Goal: Task Accomplishment & Management: Manage account settings

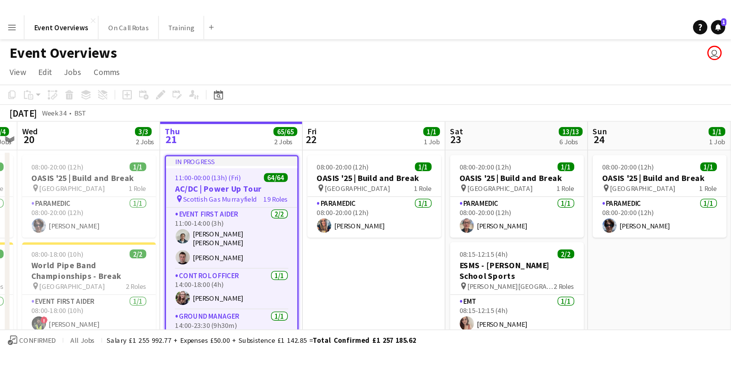
scroll to position [0, 263]
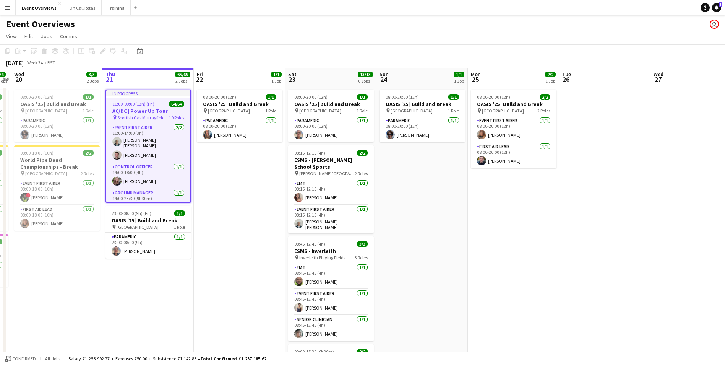
click at [168, 227] on app-date-cell "In progress 11:00-00:00 (13h) (Fri) 64/64 AC/DC | Power Up Tour pin Scottish Ga…" at bounding box center [147, 363] width 91 height 555
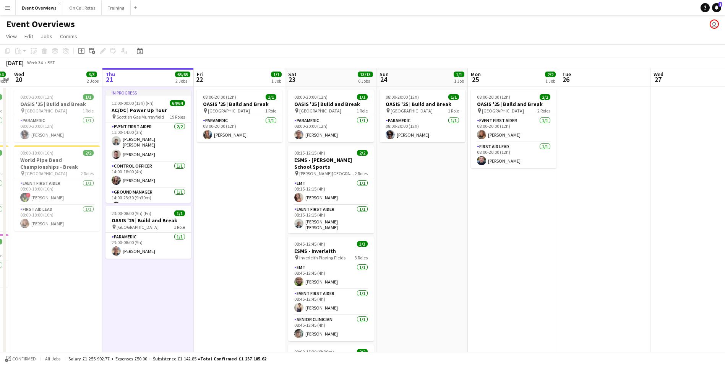
click at [6, 5] on app-icon "Menu" at bounding box center [8, 8] width 6 height 6
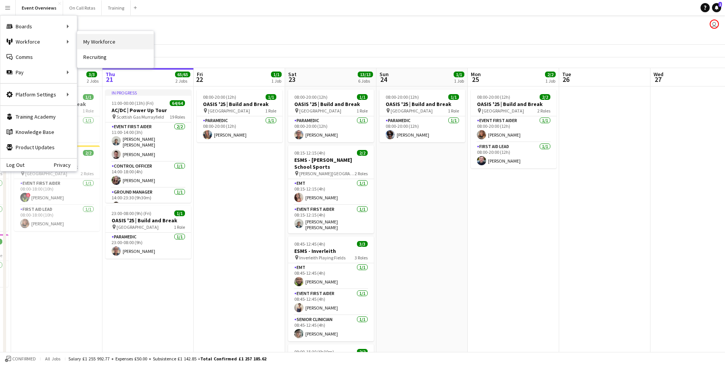
click at [89, 39] on link "My Workforce" at bounding box center [115, 41] width 76 height 15
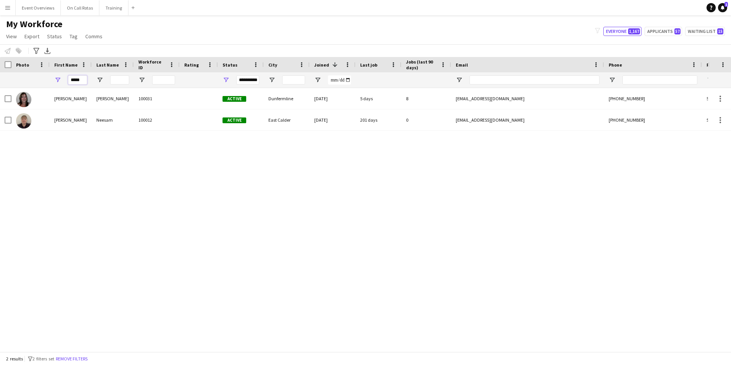
drag, startPoint x: 82, startPoint y: 81, endPoint x: 54, endPoint y: 83, distance: 28.4
click at [54, 83] on div "*****" at bounding box center [71, 79] width 42 height 15
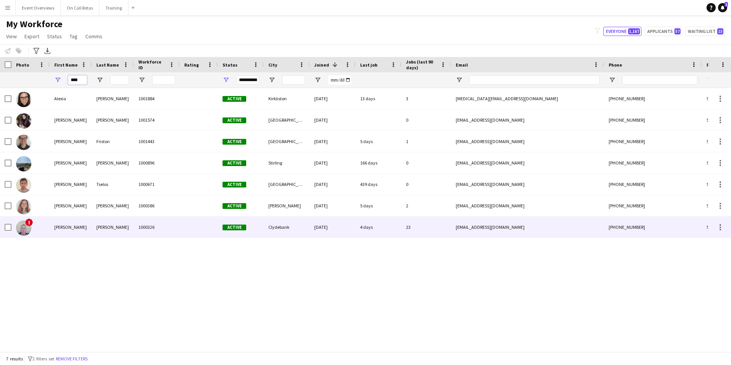
type input "****"
click at [131, 227] on div "Clark" at bounding box center [113, 226] width 42 height 21
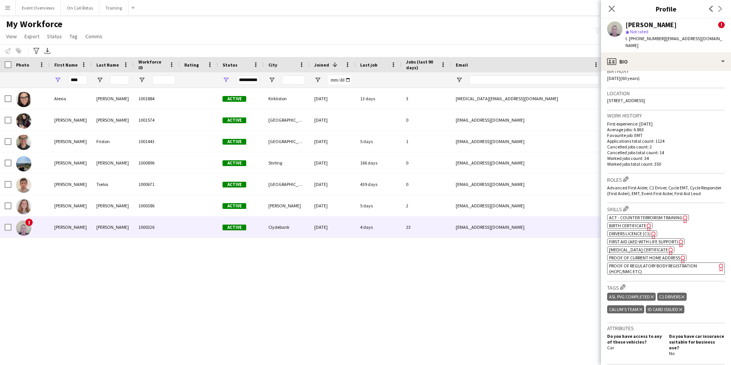
scroll to position [229, 0]
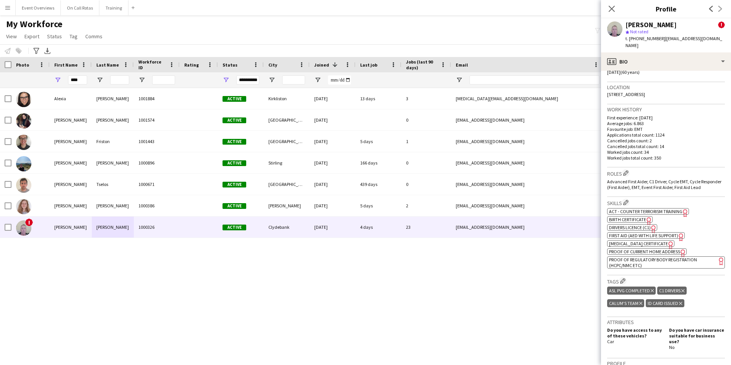
drag, startPoint x: 712, startPoint y: 87, endPoint x: 606, endPoint y: 92, distance: 106.0
click at [480, 92] on app-crew-profile-bio "Open photos pop-in Alerts chevron-right 10-06-2025 – INTERNAL NOTE Operations M…" at bounding box center [666, 218] width 130 height 294
copy span "17 Aberconway Street, Clydebank, Clydebank, G81 1QZ"
drag, startPoint x: 79, startPoint y: 78, endPoint x: 64, endPoint y: 80, distance: 15.0
click at [64, 80] on div "****" at bounding box center [71, 79] width 42 height 15
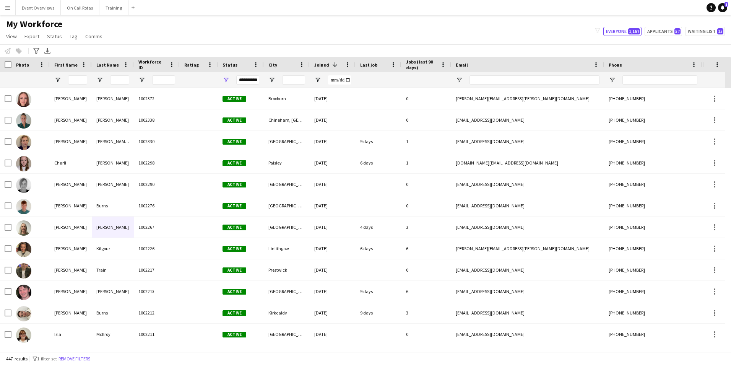
click at [5, 3] on button "Menu" at bounding box center [7, 7] width 15 height 15
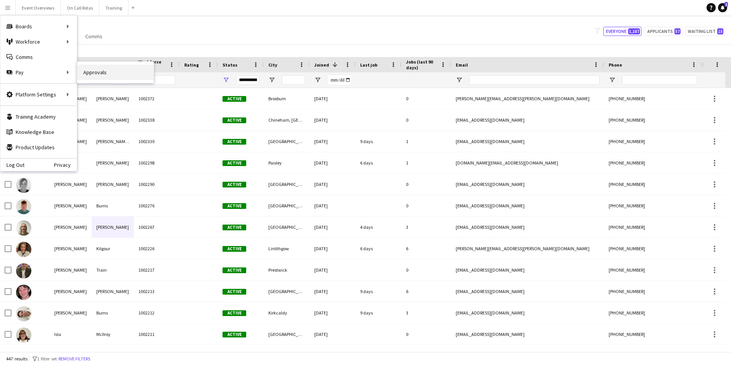
click at [84, 72] on link "Approvals" at bounding box center [115, 72] width 76 height 15
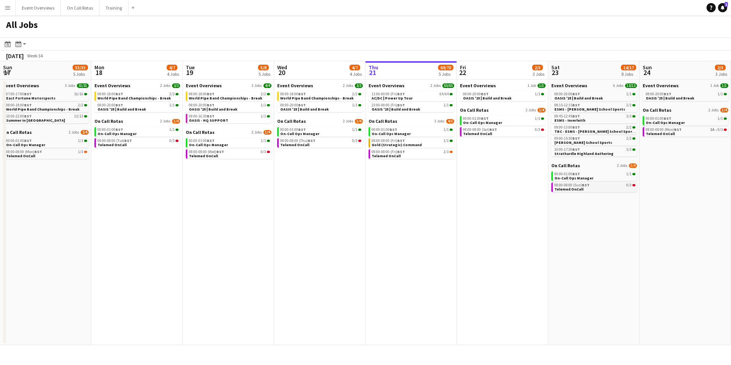
scroll to position [0, 182]
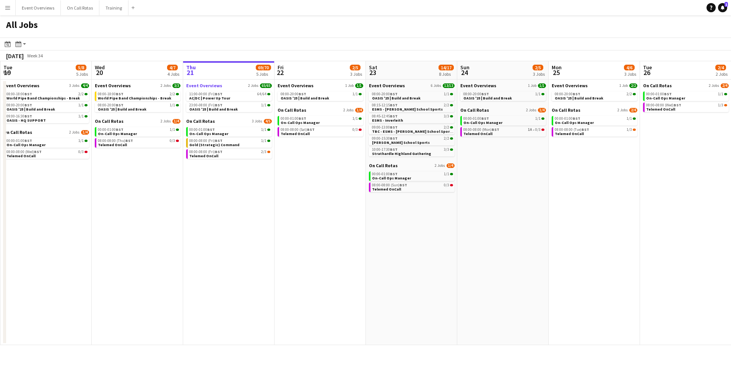
click at [221, 86] on link "Event Overviews 2 Jobs 65/65" at bounding box center [229, 86] width 86 height 6
click at [5, 8] on app-icon "Menu" at bounding box center [8, 8] width 6 height 6
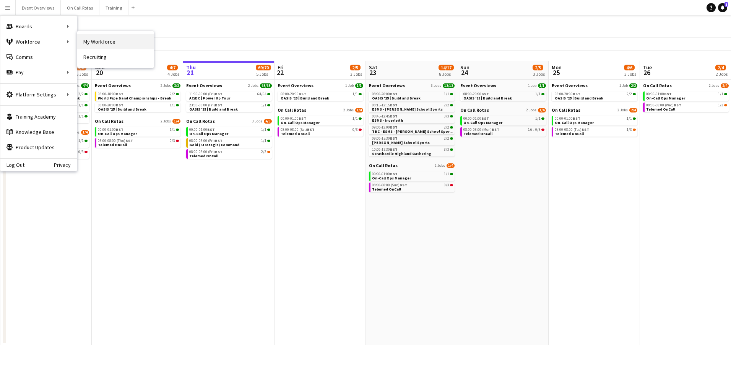
click at [89, 41] on link "My Workforce" at bounding box center [115, 41] width 76 height 15
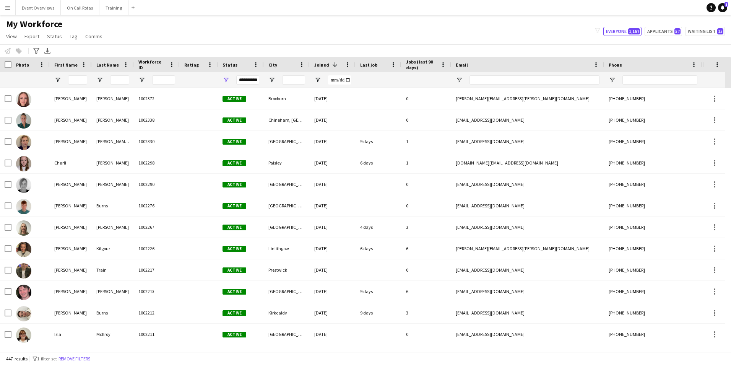
click at [244, 82] on div "**********" at bounding box center [247, 79] width 23 height 9
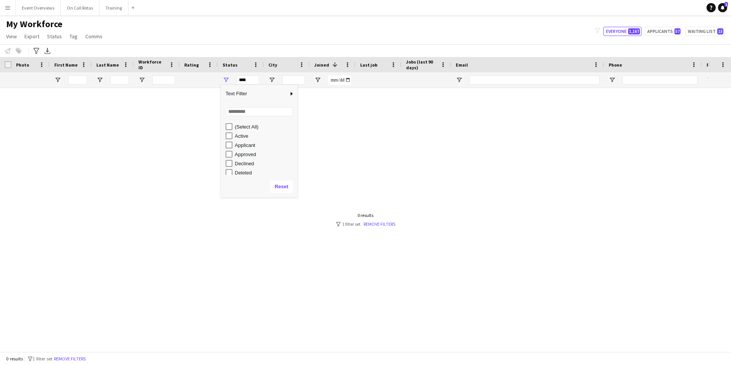
click at [222, 128] on div "(Select All)" at bounding box center [259, 126] width 76 height 9
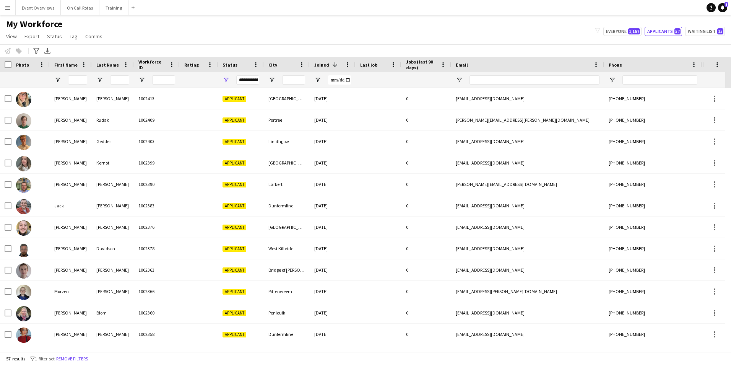
click at [465, 33] on div "My Workforce View Views Default view Active Staff Applications - First Aider Ap…" at bounding box center [365, 31] width 731 height 26
click at [692, 28] on button "Waiting list 15" at bounding box center [705, 31] width 40 height 9
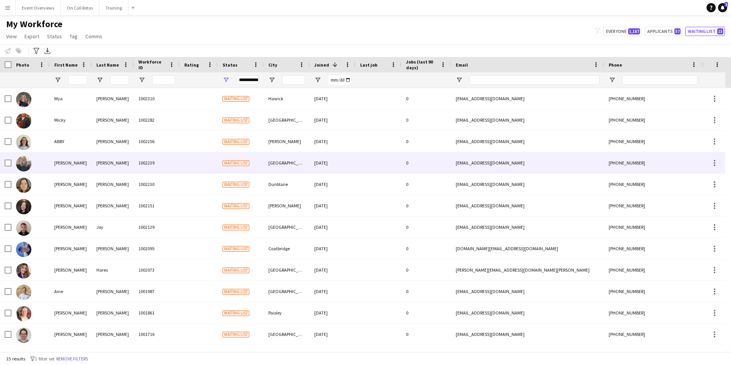
click at [179, 163] on div "1002239" at bounding box center [157, 162] width 46 height 21
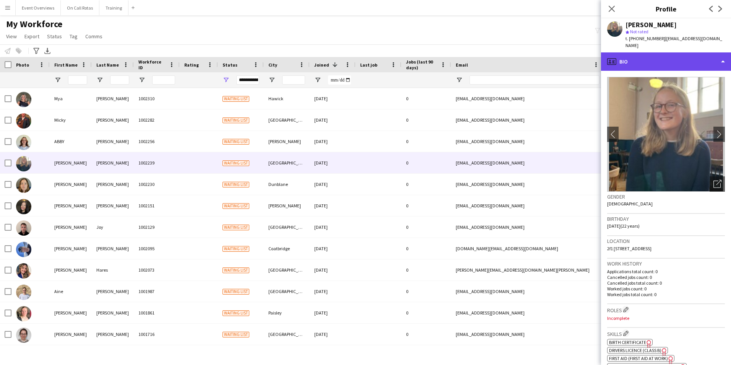
click at [638, 53] on div "profile Bio" at bounding box center [666, 61] width 130 height 18
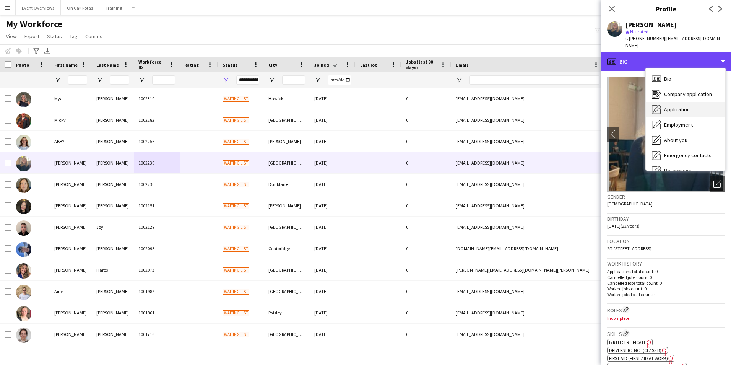
scroll to position [133, 0]
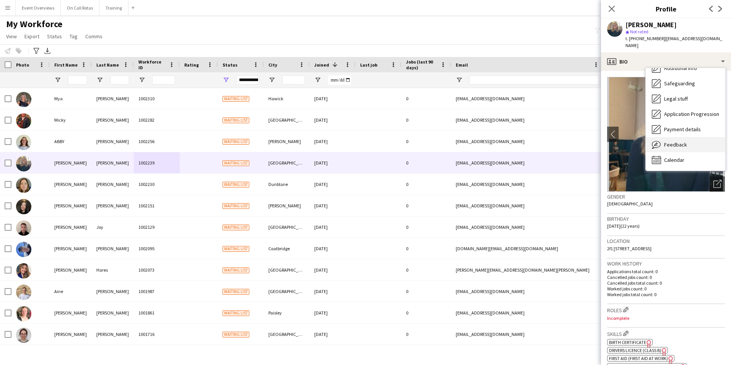
click at [679, 137] on div "Feedback Feedback" at bounding box center [686, 144] width 80 height 15
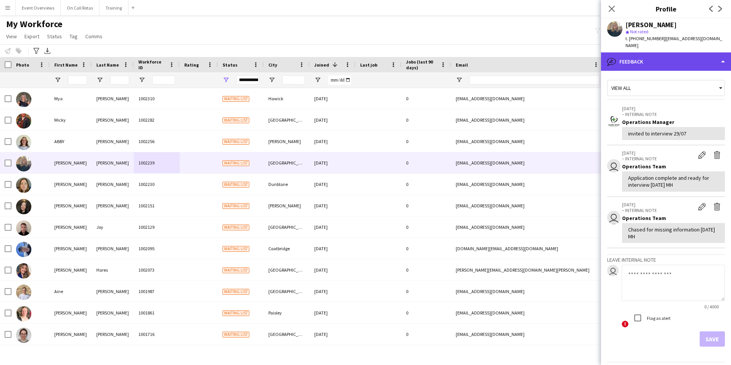
click at [656, 53] on div "bubble-pencil Feedback" at bounding box center [666, 61] width 130 height 18
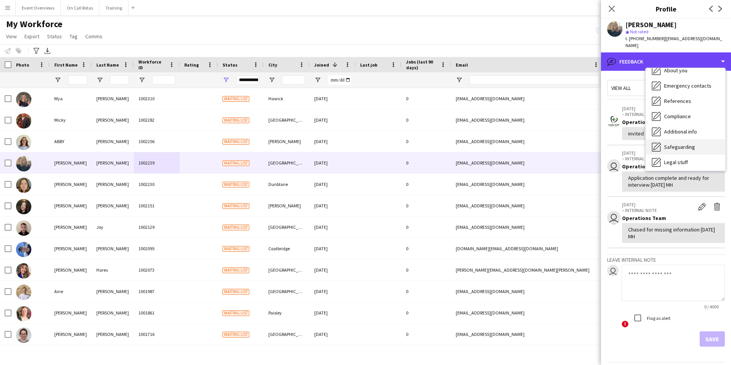
scroll to position [57, 0]
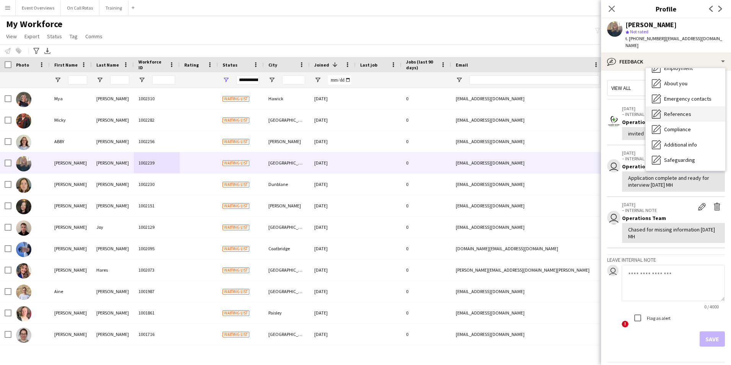
click at [673, 110] on span "References" at bounding box center [677, 113] width 27 height 7
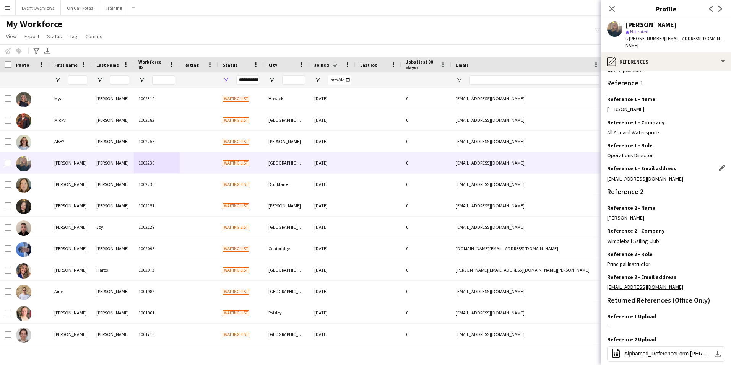
scroll to position [103, 0]
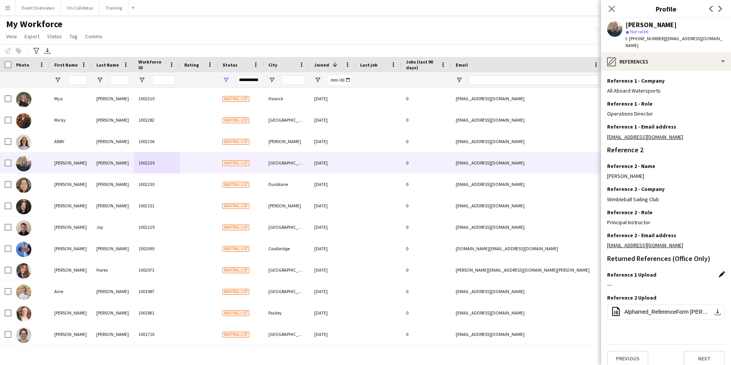
click at [719, 271] on app-icon "Edit this field" at bounding box center [722, 274] width 6 height 6
click at [693, 281] on button "Upload new file" at bounding box center [701, 287] width 48 height 12
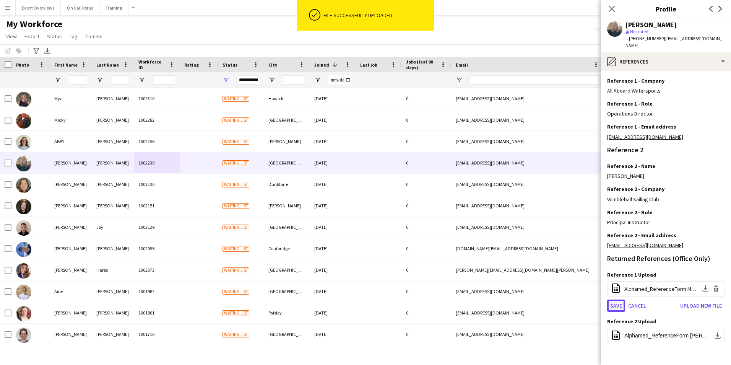
click at [615, 300] on button "Save" at bounding box center [616, 305] width 18 height 12
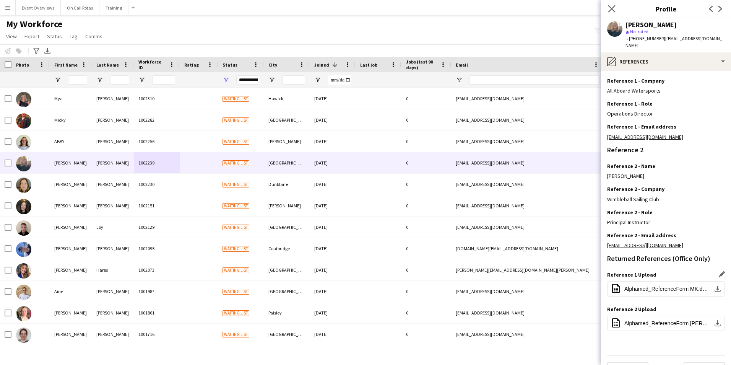
drag, startPoint x: 611, startPoint y: 3, endPoint x: 610, endPoint y: 13, distance: 9.2
click at [610, 13] on app-icon "Close pop-in" at bounding box center [611, 8] width 11 height 11
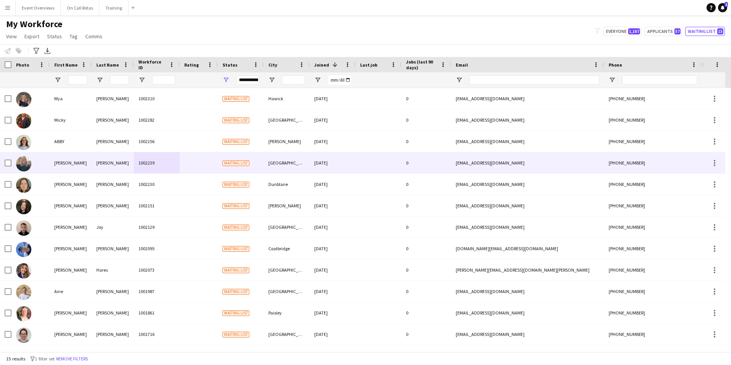
click at [244, 162] on span "Waiting list" at bounding box center [235, 163] width 27 height 6
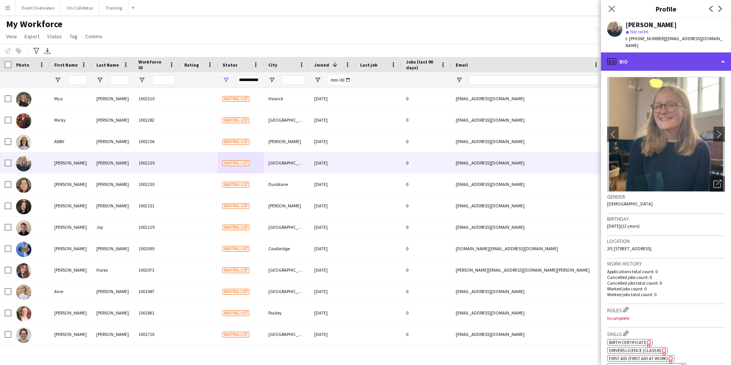
click at [633, 59] on div "profile Bio" at bounding box center [666, 61] width 130 height 18
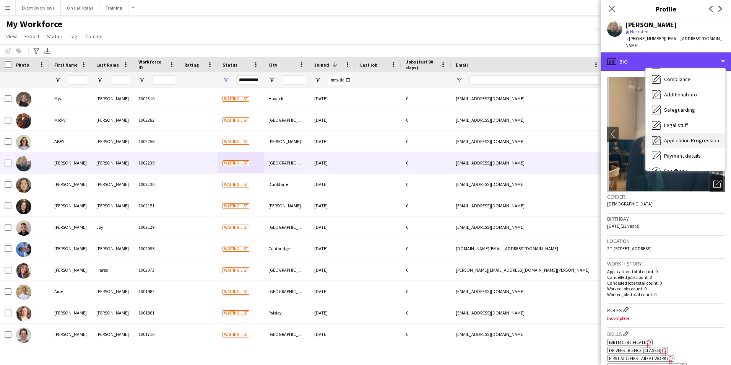
scroll to position [95, 0]
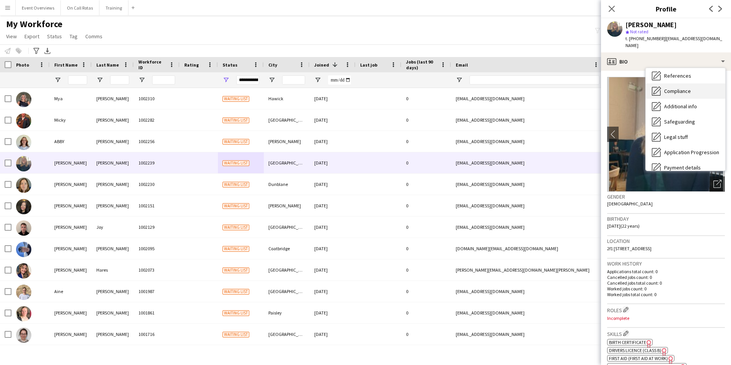
click at [668, 88] on span "Compliance" at bounding box center [677, 91] width 27 height 7
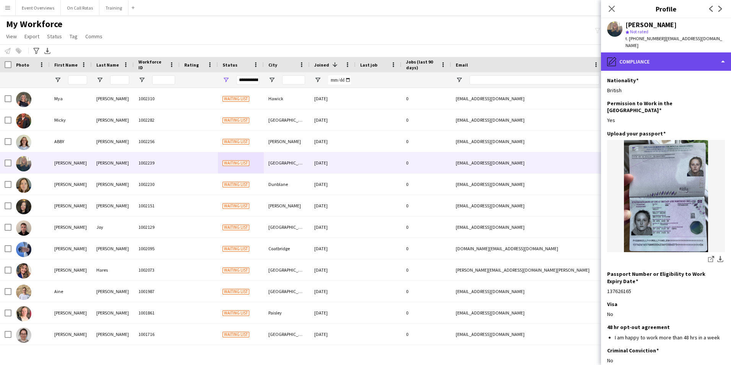
click at [687, 52] on div "pencil4 Compliance" at bounding box center [666, 61] width 130 height 18
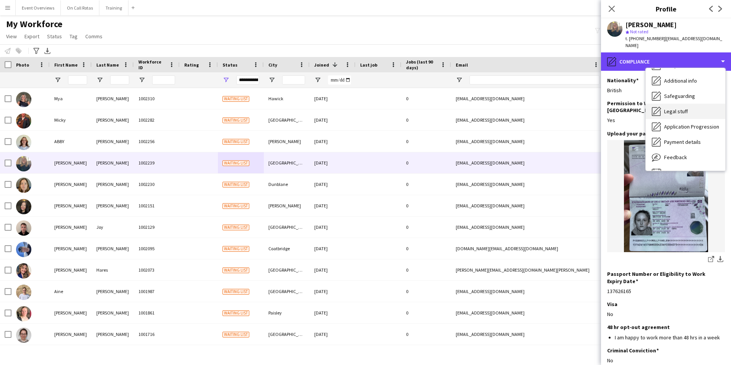
scroll to position [133, 0]
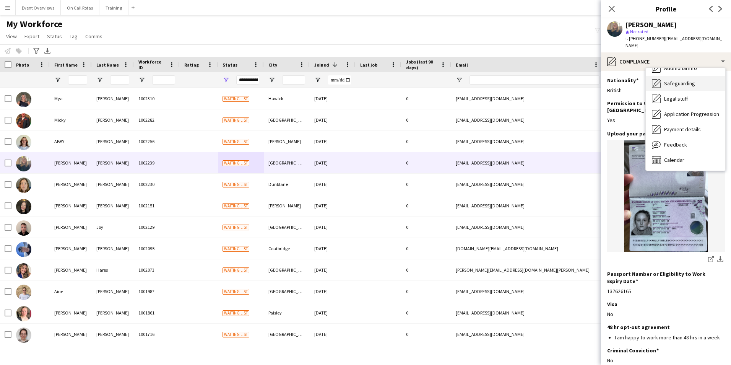
click at [669, 81] on div "Safeguarding Safeguarding" at bounding box center [686, 83] width 80 height 15
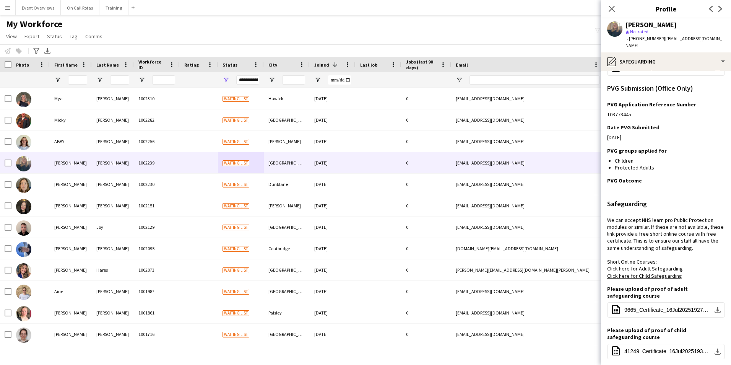
scroll to position [89, 0]
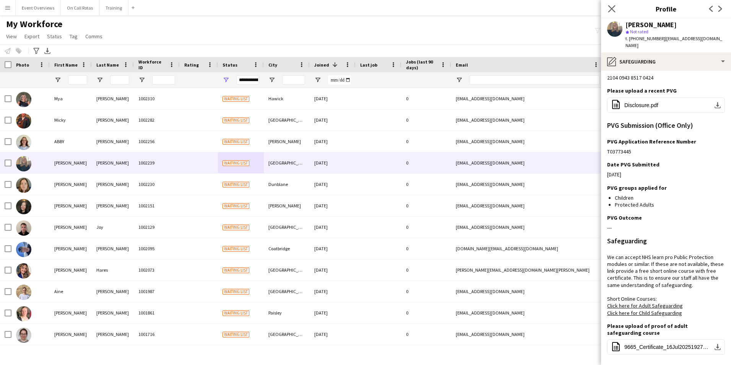
click at [607, 9] on app-icon "Close pop-in" at bounding box center [611, 8] width 11 height 11
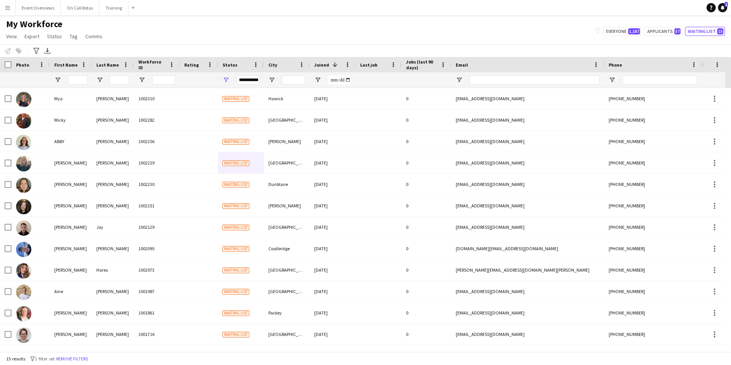
click at [248, 83] on div "**********" at bounding box center [247, 79] width 23 height 9
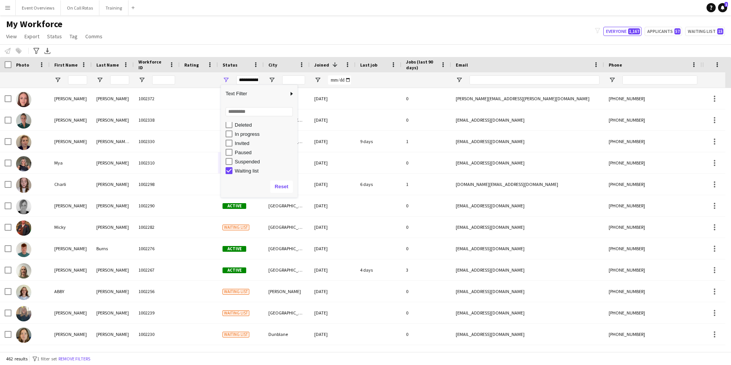
scroll to position [48, 0]
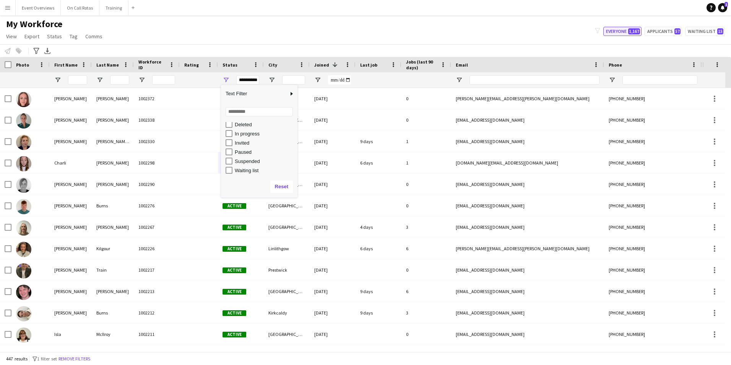
click at [637, 32] on span "1,167" at bounding box center [634, 31] width 12 height 6
type input "**********"
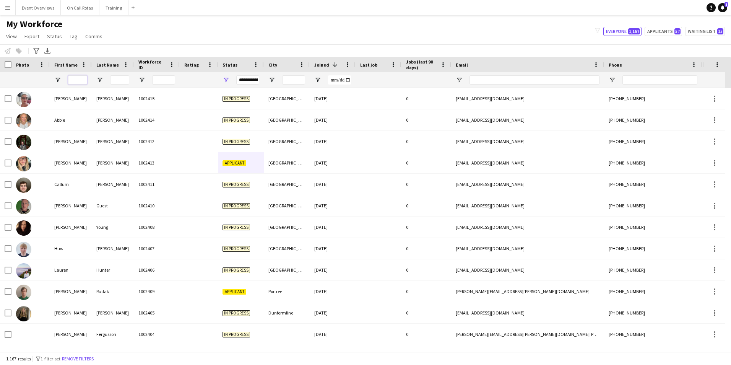
click at [81, 83] on input "First Name Filter Input" at bounding box center [77, 79] width 19 height 9
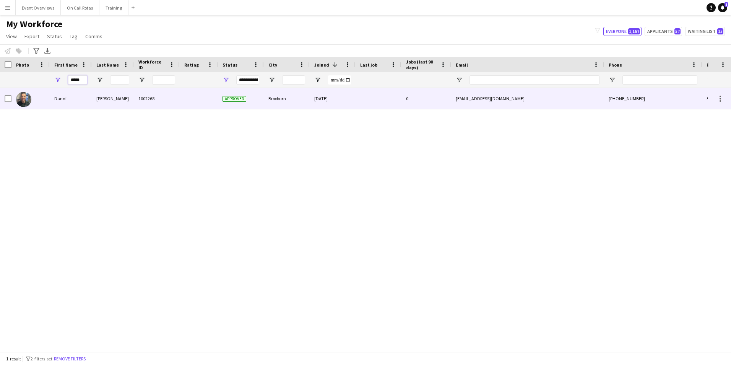
type input "*****"
click at [122, 103] on div "Pagliarulo" at bounding box center [113, 98] width 42 height 21
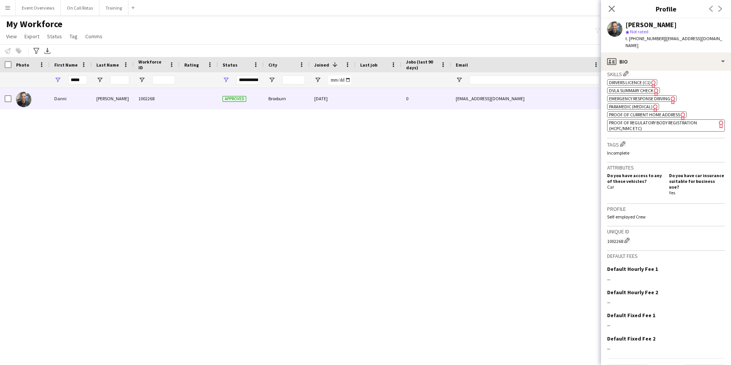
scroll to position [268, 0]
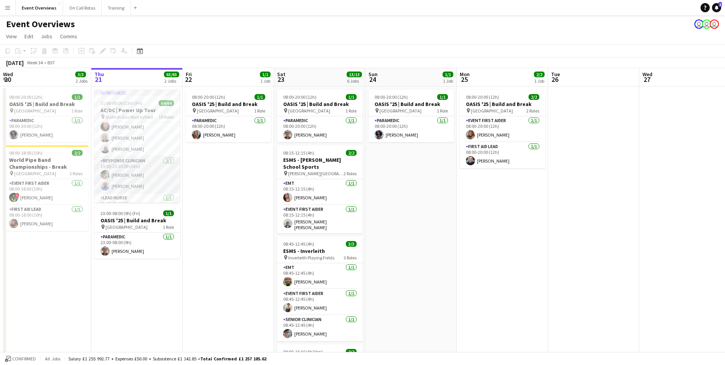
scroll to position [836, 0]
click at [109, 150] on app-user-avatar at bounding box center [105, 153] width 9 height 9
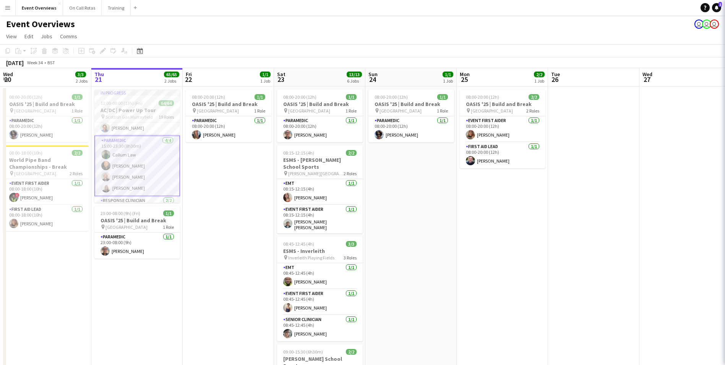
scroll to position [0, 182]
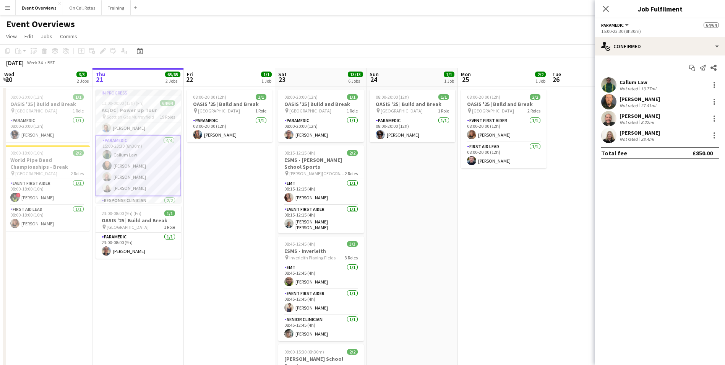
click at [611, 85] on app-user-avatar at bounding box center [608, 84] width 15 height 15
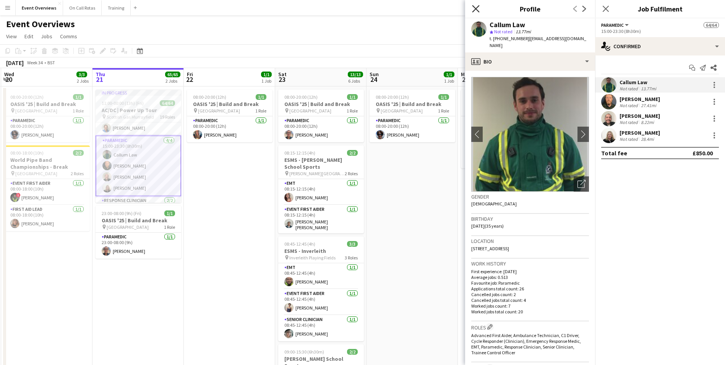
click at [474, 9] on icon "Close pop-in" at bounding box center [475, 8] width 7 height 7
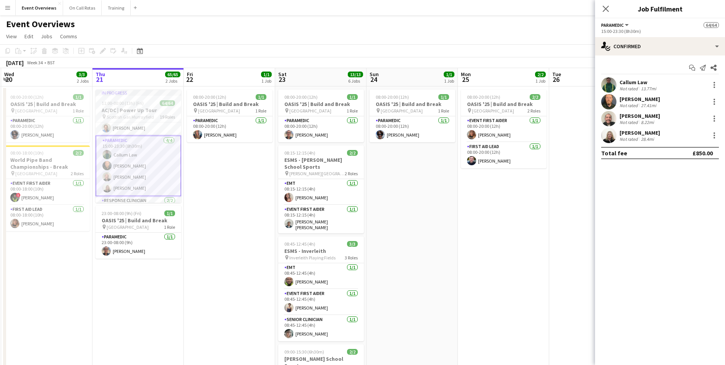
click at [604, 8] on icon "Close pop-in" at bounding box center [606, 9] width 6 height 6
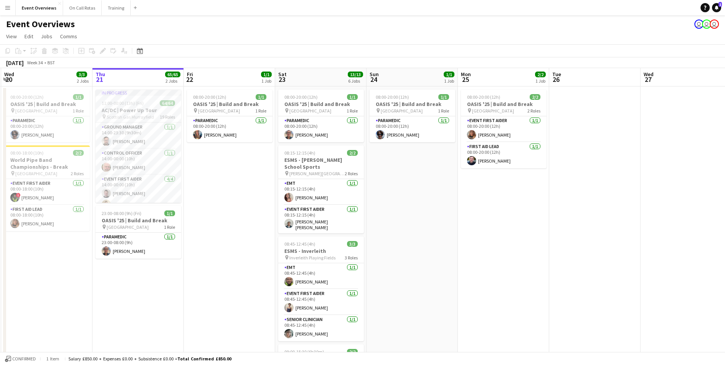
scroll to position [76, 0]
click at [229, 178] on app-date-cell "08:00-20:00 (12h) 1/1 OASIS '25 | Build and Break pin Murrayfield Stadium 1 Rol…" at bounding box center [229, 363] width 91 height 555
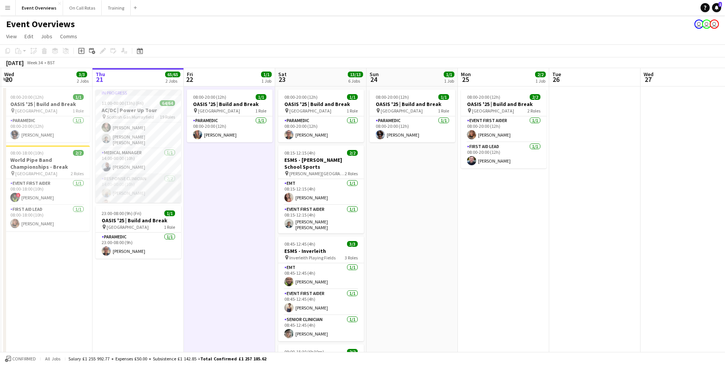
scroll to position [191, 0]
click at [107, 161] on app-user-avatar at bounding box center [106, 165] width 9 height 9
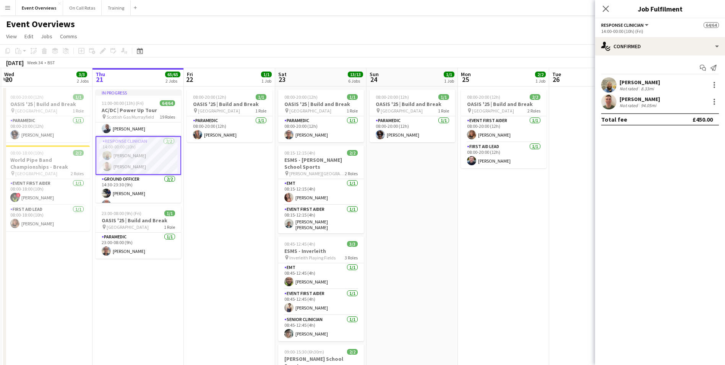
click at [613, 104] on app-user-avatar at bounding box center [608, 101] width 15 height 15
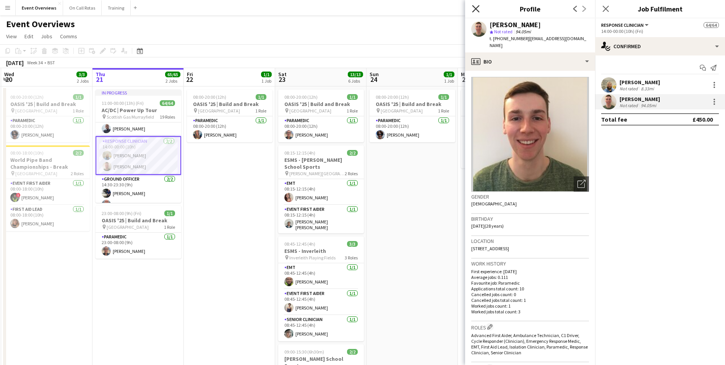
click at [475, 7] on icon "Close pop-in" at bounding box center [475, 8] width 7 height 7
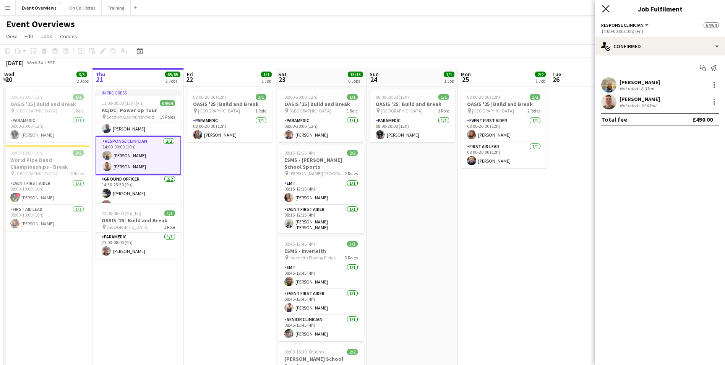
click at [608, 7] on icon "Close pop-in" at bounding box center [605, 8] width 7 height 7
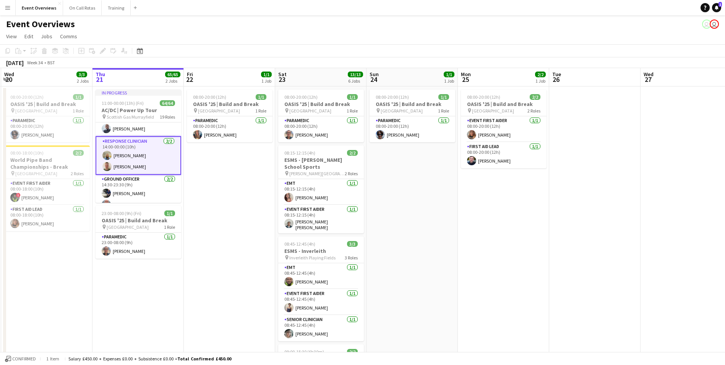
click at [168, 301] on app-date-cell "In progress 11:00-00:00 (13h) (Fri) 64/64 AC/DC | Power Up Tour pin [DEMOGRAPHI…" at bounding box center [138, 363] width 91 height 555
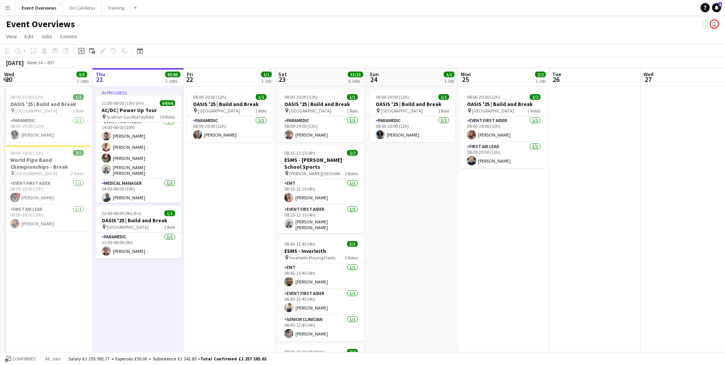
scroll to position [0, 0]
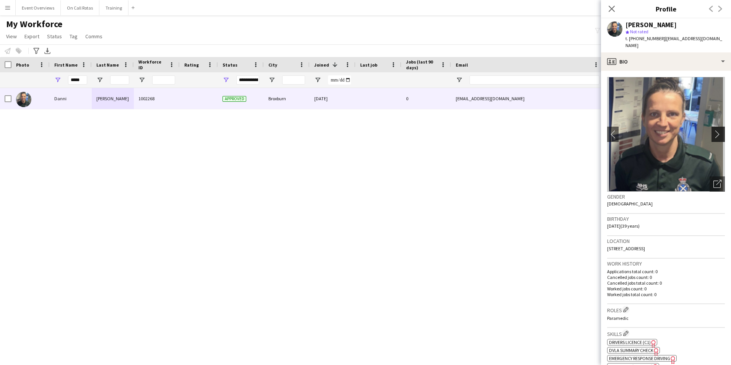
click at [713, 130] on app-icon "chevron-right" at bounding box center [719, 134] width 12 height 8
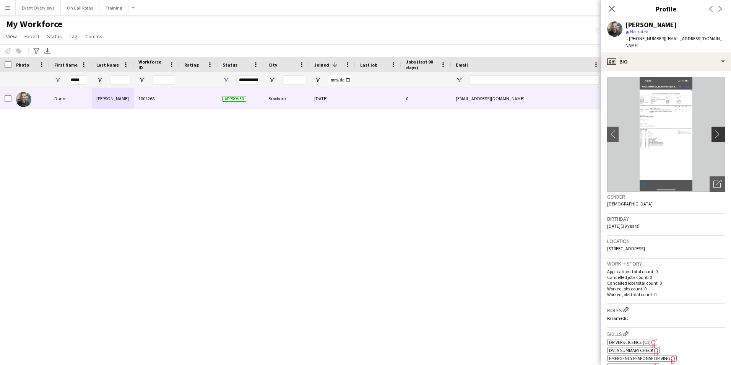
click at [713, 130] on app-icon "chevron-right" at bounding box center [719, 134] width 12 height 8
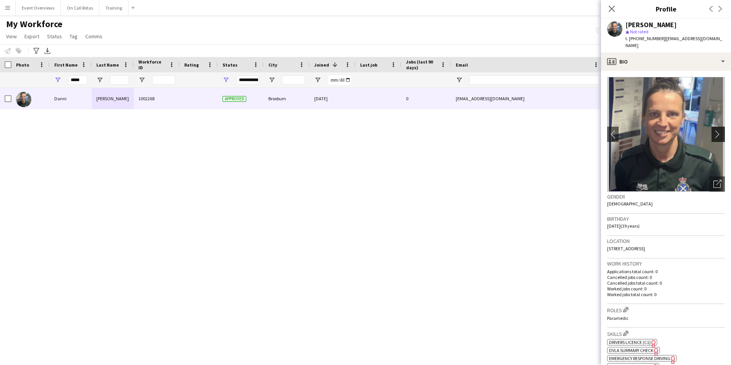
click at [713, 130] on app-icon "chevron-right" at bounding box center [719, 134] width 12 height 8
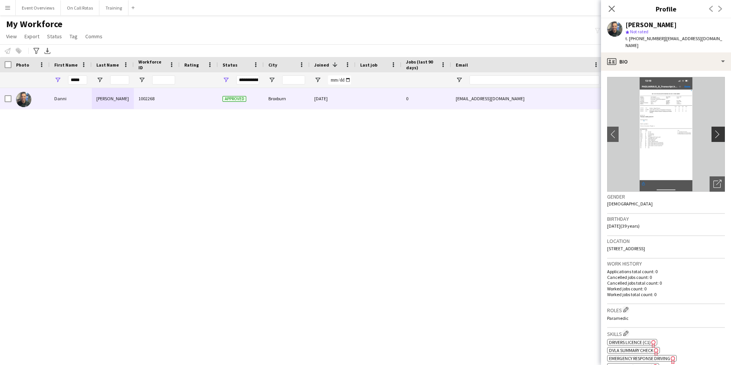
click at [713, 130] on app-icon "chevron-right" at bounding box center [719, 134] width 12 height 8
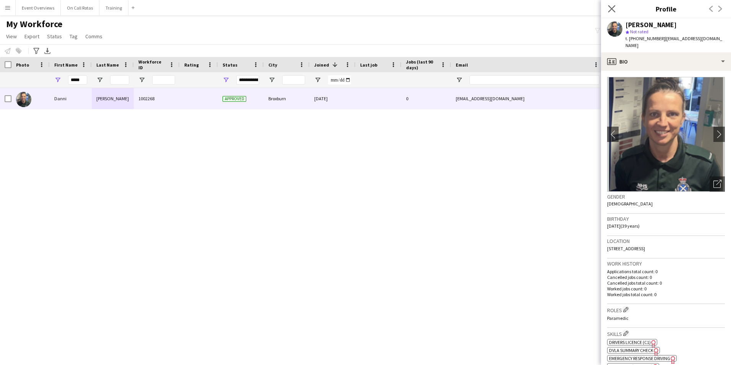
click at [616, 5] on app-icon "Close pop-in" at bounding box center [611, 8] width 11 height 11
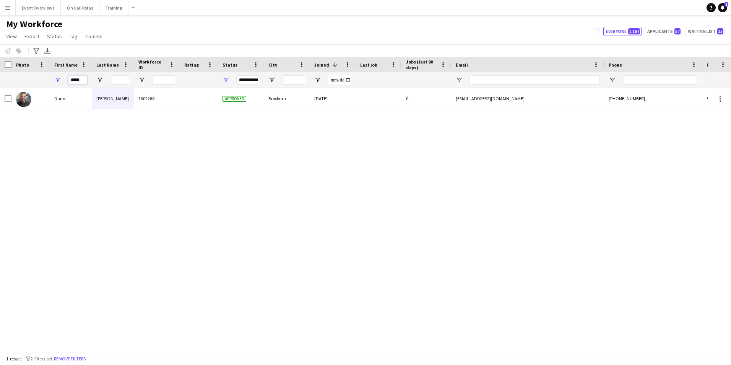
drag, startPoint x: 84, startPoint y: 80, endPoint x: 16, endPoint y: 64, distance: 70.5
click at [18, 80] on div "*****" at bounding box center [414, 79] width 829 height 15
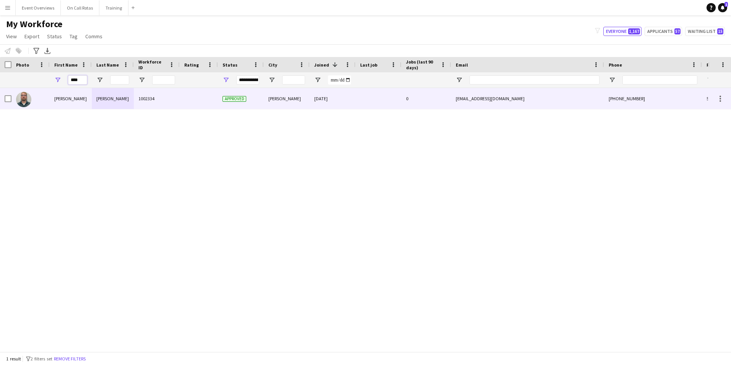
type input "****"
click at [325, 103] on div "12-07-2025" at bounding box center [333, 98] width 46 height 21
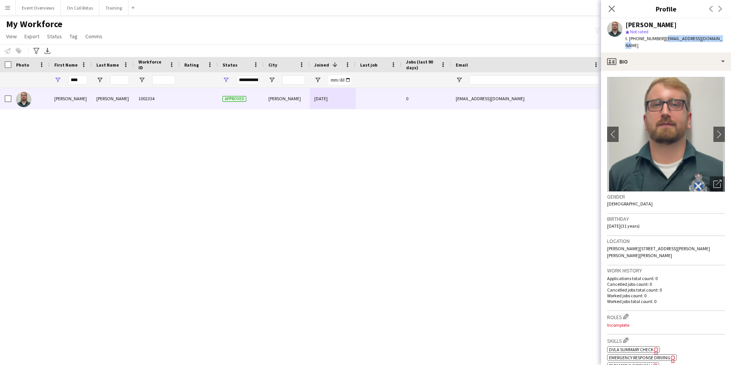
drag, startPoint x: 711, startPoint y: 38, endPoint x: 661, endPoint y: 39, distance: 50.1
click at [661, 39] on span "| t.barber94@hotmail.co.uk" at bounding box center [673, 42] width 97 height 13
copy span "t.barber94@hotmail.co.uk"
click at [611, 8] on icon at bounding box center [611, 8] width 7 height 7
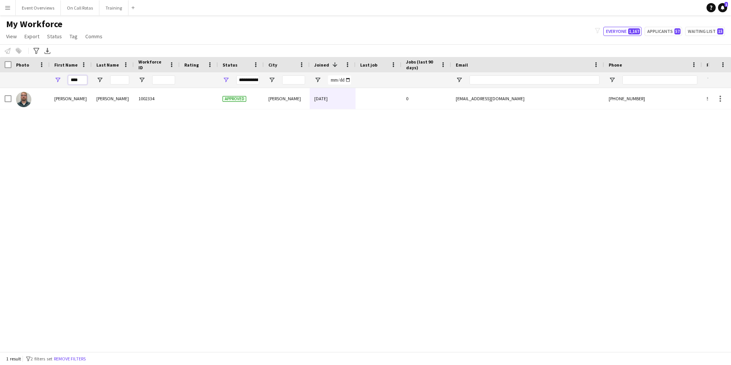
drag, startPoint x: 87, startPoint y: 80, endPoint x: 66, endPoint y: 81, distance: 20.7
click at [66, 81] on div "****" at bounding box center [71, 79] width 42 height 15
click at [84, 80] on input "*****" at bounding box center [77, 79] width 19 height 9
type input "*"
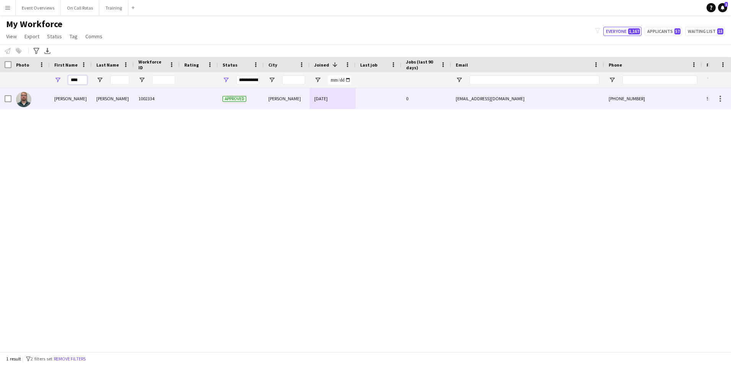
type input "****"
click at [127, 97] on div "Barber" at bounding box center [113, 98] width 42 height 21
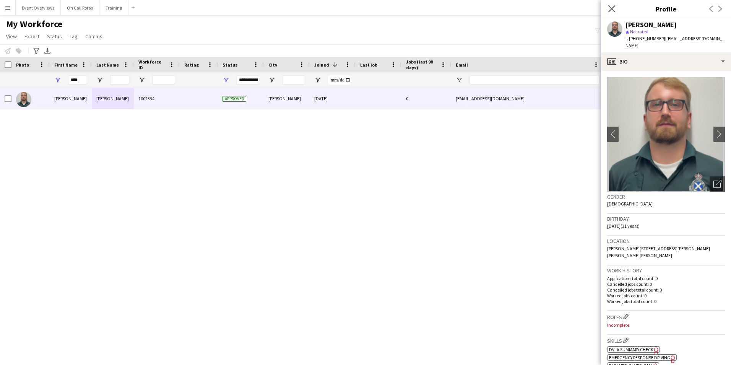
click at [611, 13] on app-icon "Close pop-in" at bounding box center [611, 8] width 11 height 11
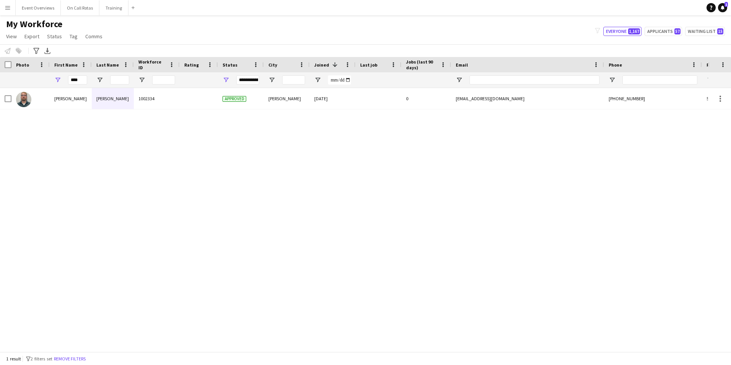
click at [651, 26] on div "My Workforce View Views Default view Active Staff Applications - First Aider Ap…" at bounding box center [365, 31] width 731 height 26
click at [652, 28] on button "Applicants 57" at bounding box center [663, 31] width 37 height 9
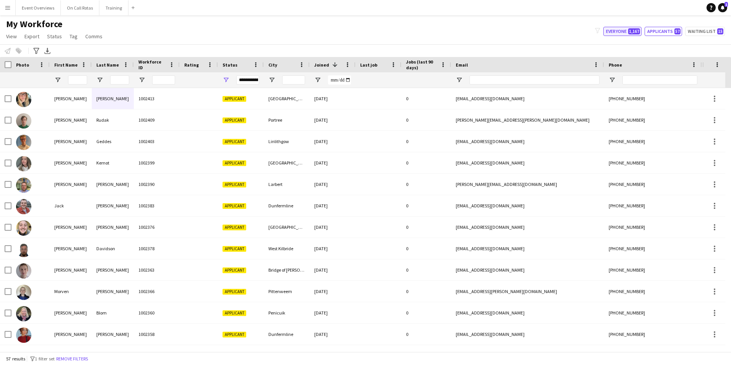
click at [616, 30] on button "Everyone 1,167" at bounding box center [622, 31] width 38 height 9
type input "**********"
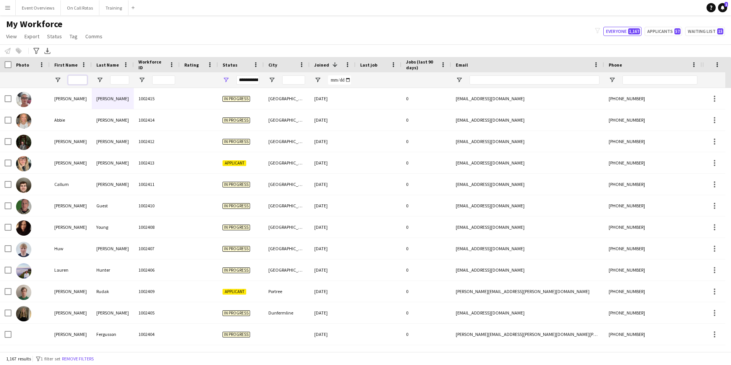
drag, startPoint x: 73, startPoint y: 83, endPoint x: 80, endPoint y: 81, distance: 7.9
click at [73, 83] on input "First Name Filter Input" at bounding box center [77, 79] width 19 height 9
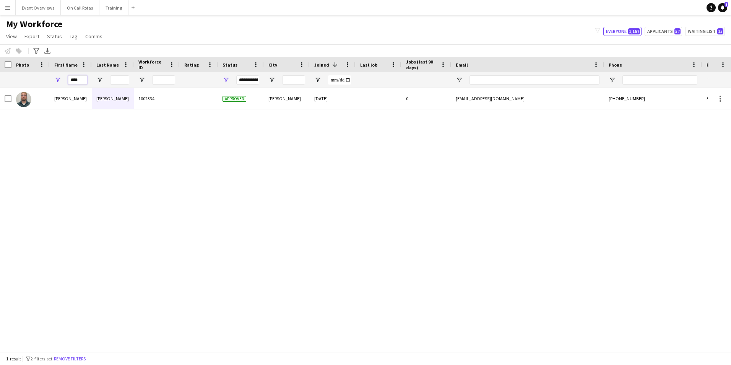
type input "****"
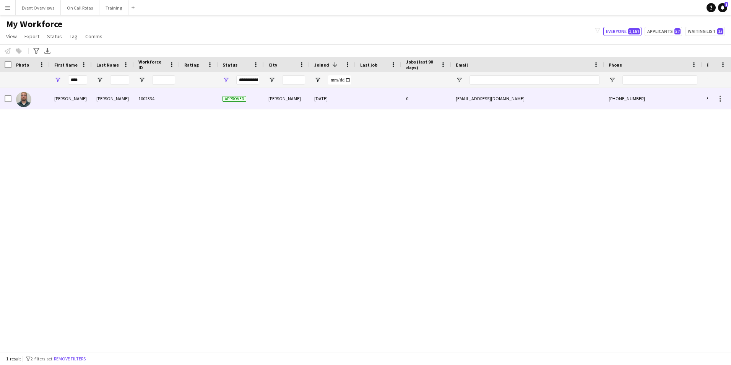
click at [184, 102] on div at bounding box center [199, 98] width 38 height 21
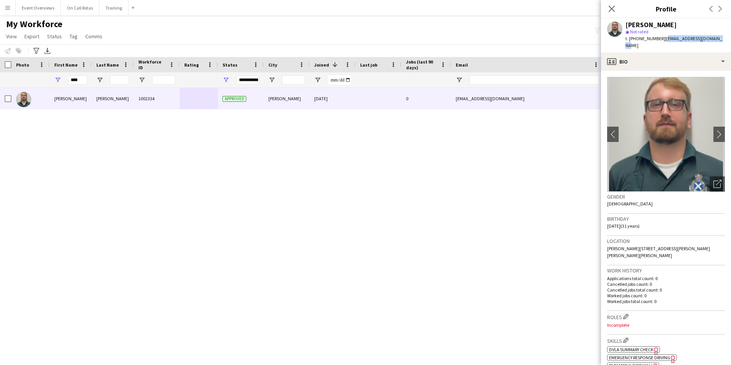
drag, startPoint x: 716, startPoint y: 37, endPoint x: 662, endPoint y: 41, distance: 54.4
click at [662, 41] on div "Toby Barber star Not rated t. +447446875806 | t.barber94@hotmail.co.uk" at bounding box center [666, 35] width 130 height 34
copy span "t.barber94@hotmail.co.uk"
click at [611, 9] on icon "Close pop-in" at bounding box center [611, 8] width 7 height 7
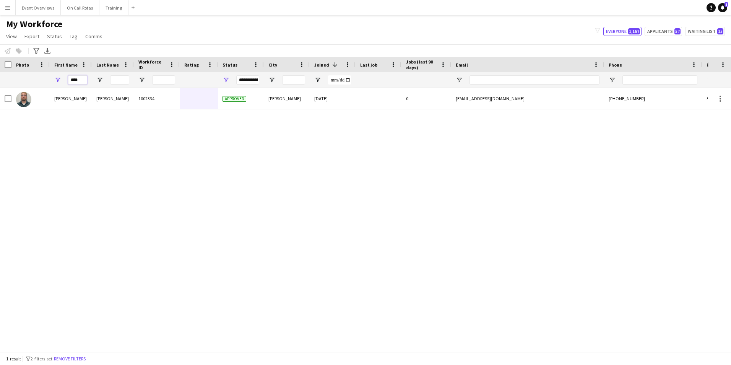
drag, startPoint x: 84, startPoint y: 80, endPoint x: 54, endPoint y: 83, distance: 31.0
click at [54, 83] on div "****" at bounding box center [71, 79] width 42 height 15
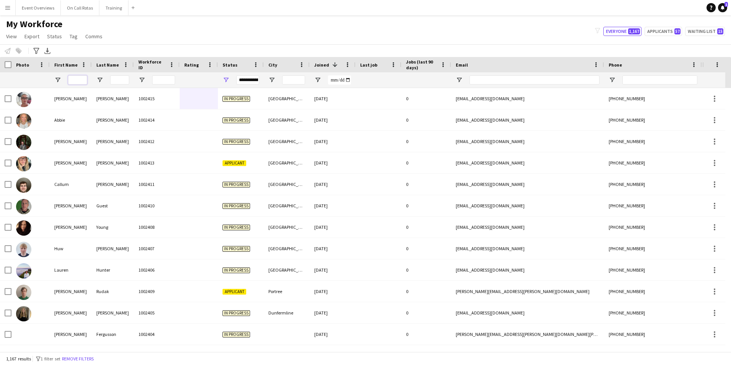
drag, startPoint x: 78, startPoint y: 80, endPoint x: 127, endPoint y: 73, distance: 49.0
click at [78, 80] on input "First Name Filter Input" at bounding box center [77, 79] width 19 height 9
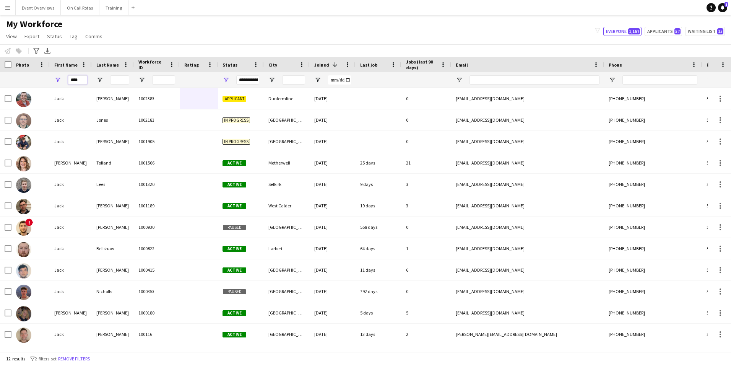
type input "****"
click at [113, 79] on input "Last Name Filter Input" at bounding box center [119, 79] width 19 height 9
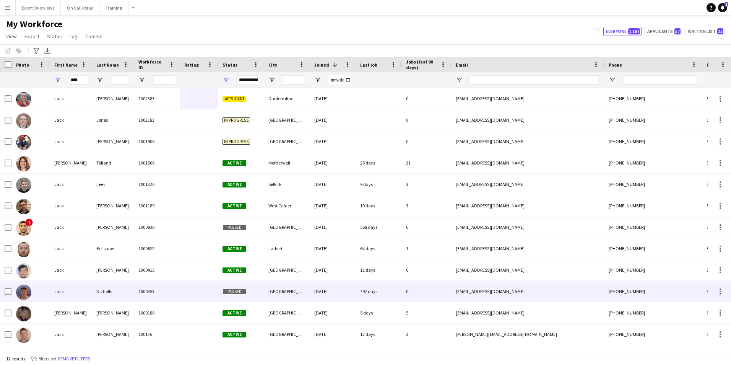
click at [292, 291] on div "Edinburgh" at bounding box center [287, 291] width 46 height 21
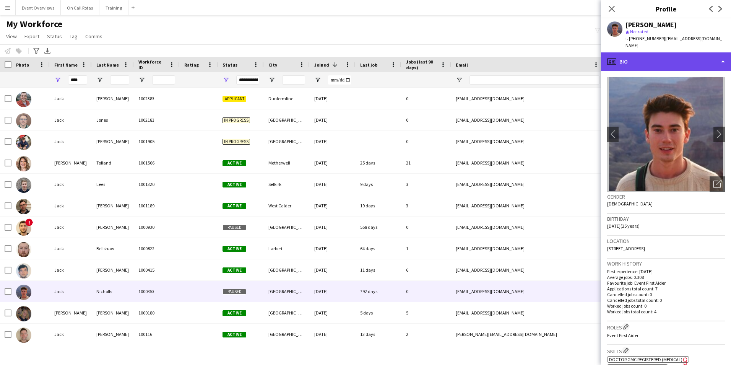
click at [642, 52] on div "profile Bio" at bounding box center [666, 61] width 130 height 18
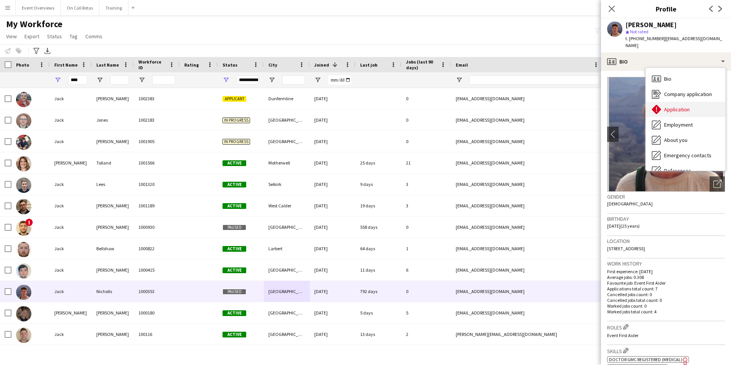
click at [667, 106] on span "Application" at bounding box center [677, 109] width 26 height 7
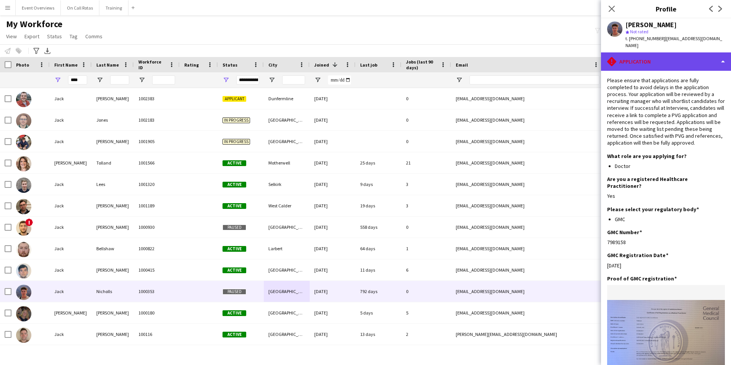
click at [648, 56] on div "rhombus-alert Application" at bounding box center [666, 61] width 130 height 18
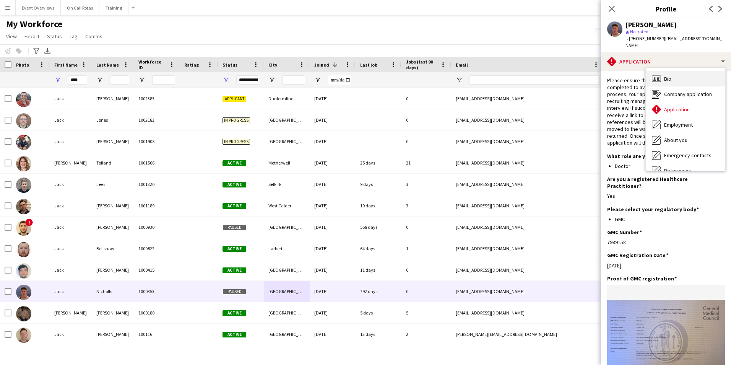
click at [661, 71] on div "Bio Bio" at bounding box center [686, 78] width 80 height 15
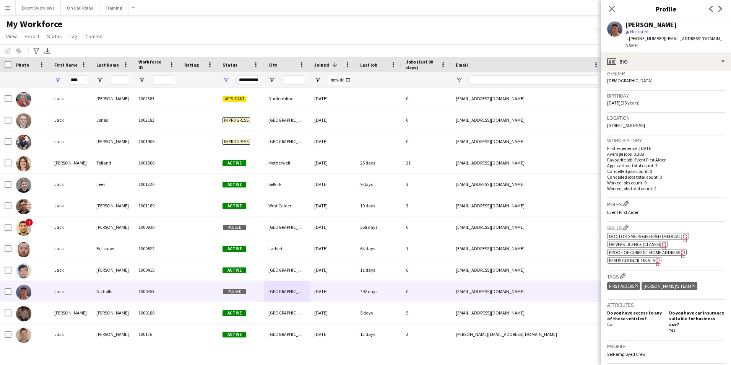
scroll to position [38, 0]
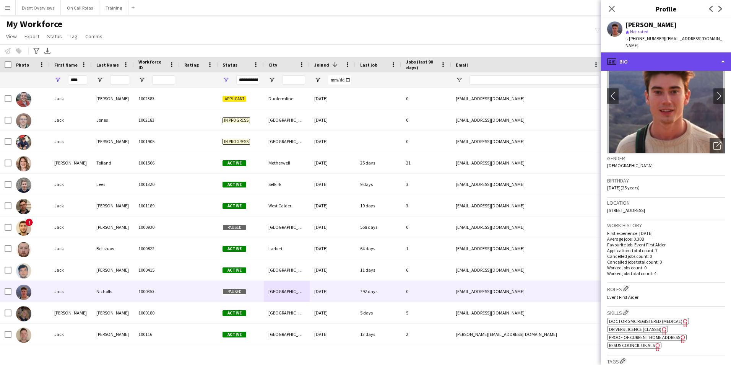
click at [658, 53] on div "profile Bio" at bounding box center [666, 61] width 130 height 18
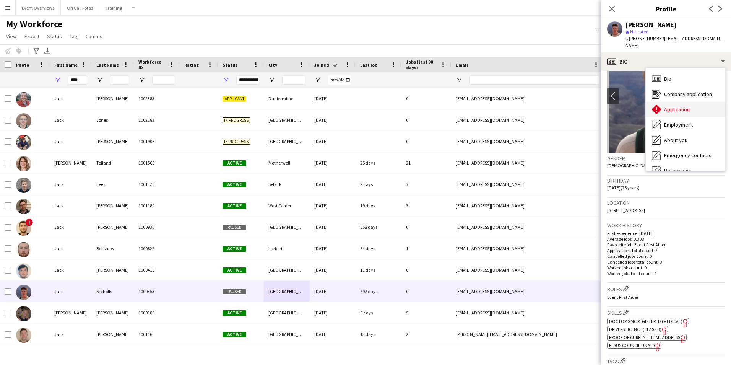
click at [664, 106] on div "Application Application" at bounding box center [686, 109] width 80 height 15
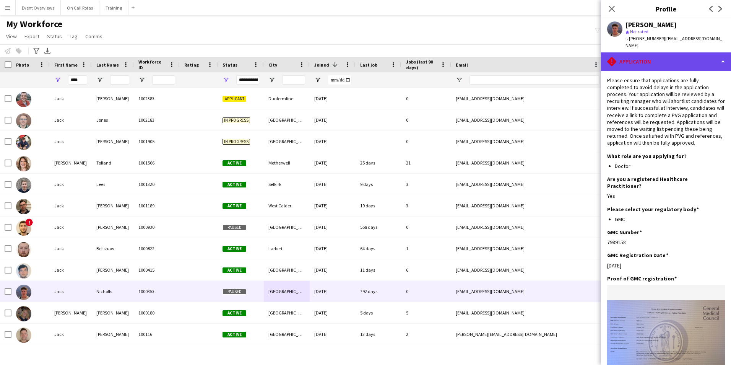
click at [645, 58] on div "rhombus-alert Application" at bounding box center [666, 61] width 130 height 18
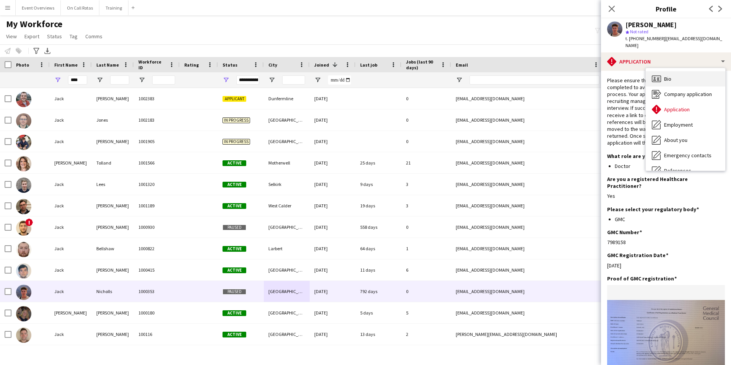
click at [662, 71] on div "Bio Bio" at bounding box center [686, 78] width 80 height 15
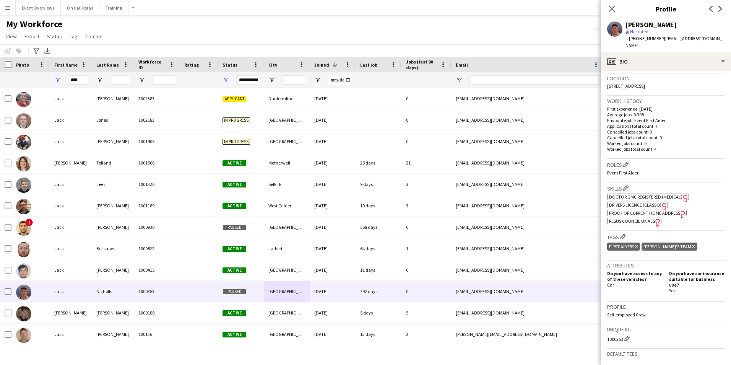
scroll to position [268, 0]
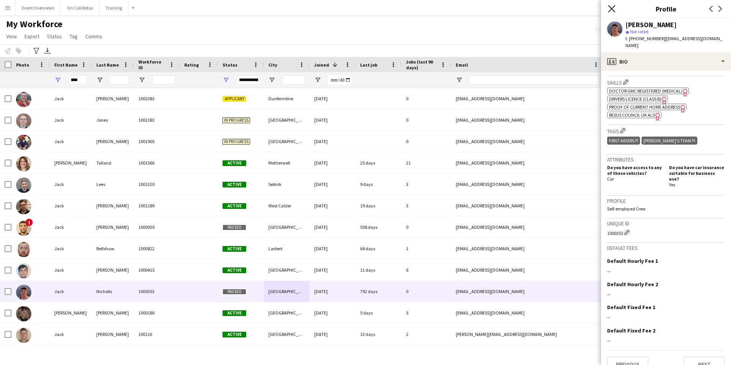
click at [612, 11] on icon "Close pop-in" at bounding box center [611, 8] width 7 height 7
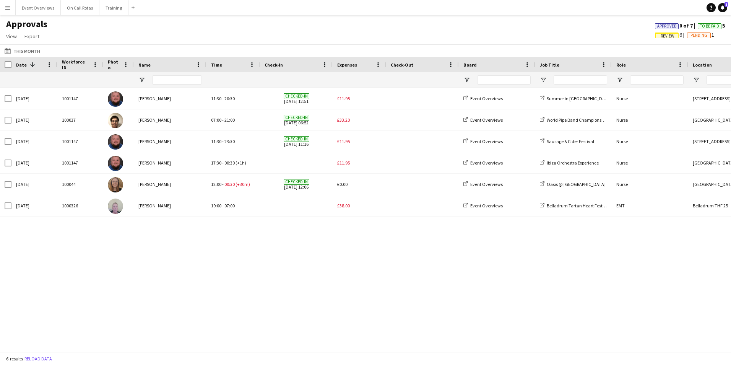
click at [5, 13] on button "Menu" at bounding box center [7, 7] width 15 height 15
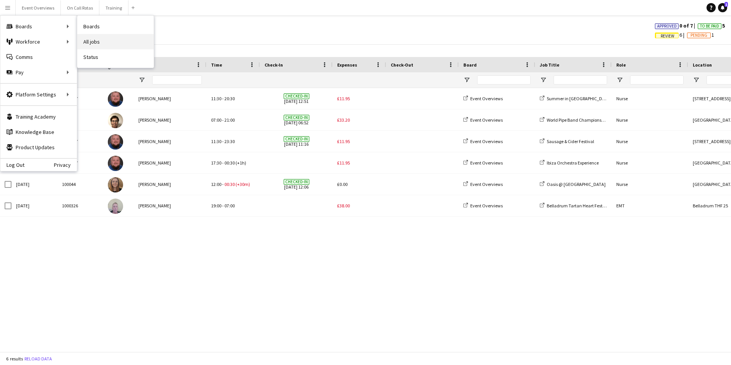
click at [92, 41] on link "All jobs" at bounding box center [115, 41] width 76 height 15
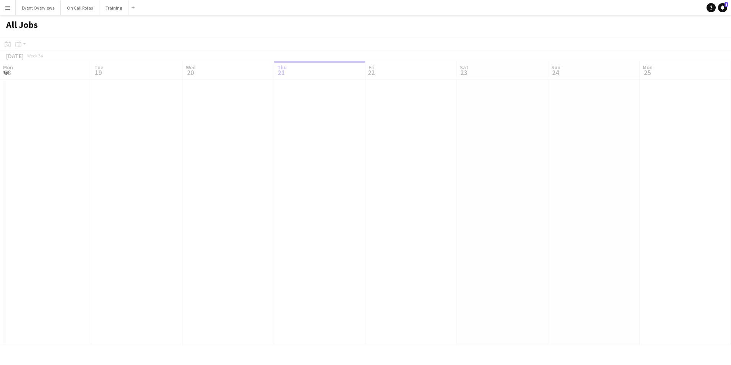
scroll to position [0, 183]
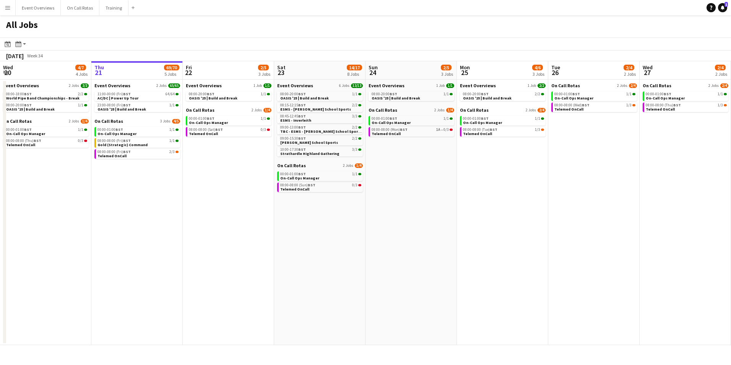
click at [13, 2] on button "Menu" at bounding box center [7, 7] width 15 height 15
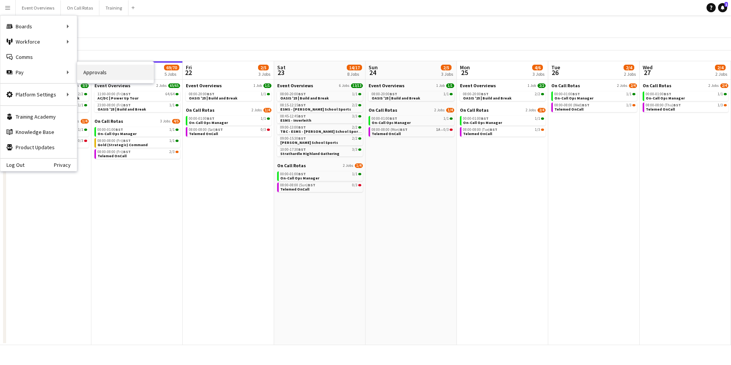
click at [85, 75] on link "Approvals" at bounding box center [115, 72] width 76 height 15
